Goal: Information Seeking & Learning: Learn about a topic

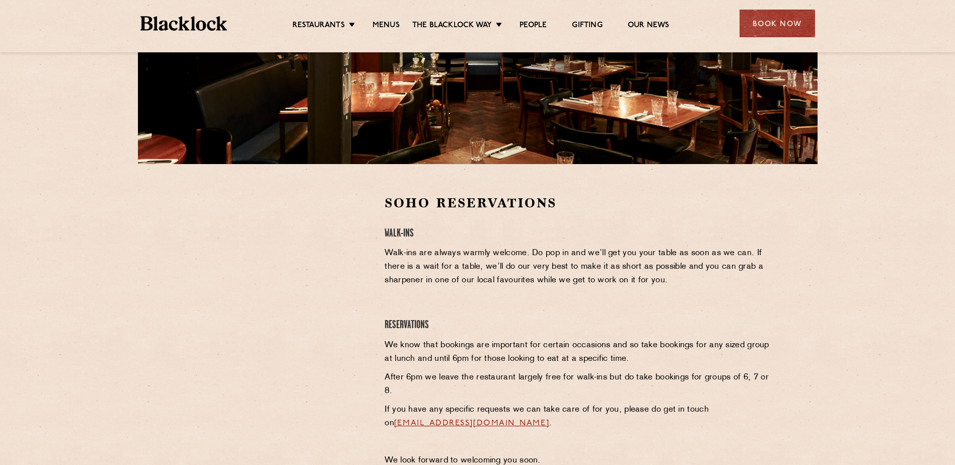
scroll to position [199, 0]
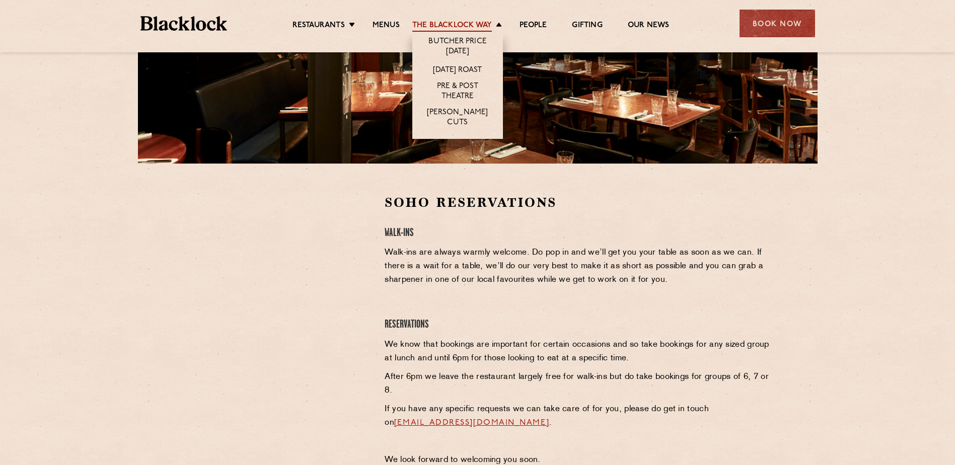
click at [454, 30] on link "The Blacklock Way" at bounding box center [453, 26] width 80 height 11
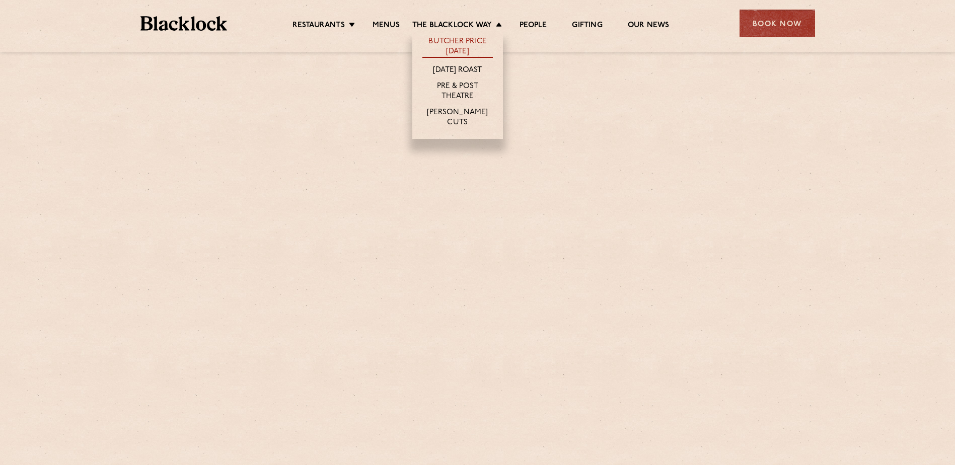
click at [458, 44] on link "Butcher Price [DATE]" at bounding box center [458, 47] width 71 height 21
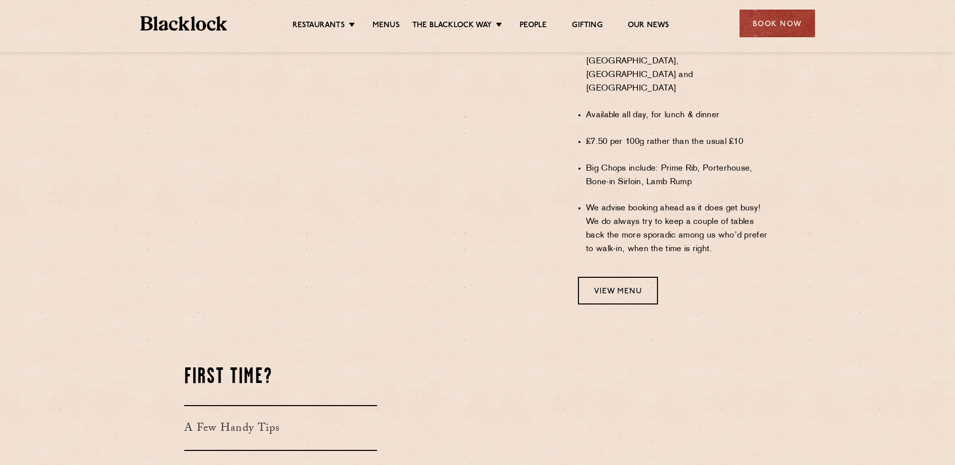
scroll to position [765, 0]
